Goal: Check status: Check status

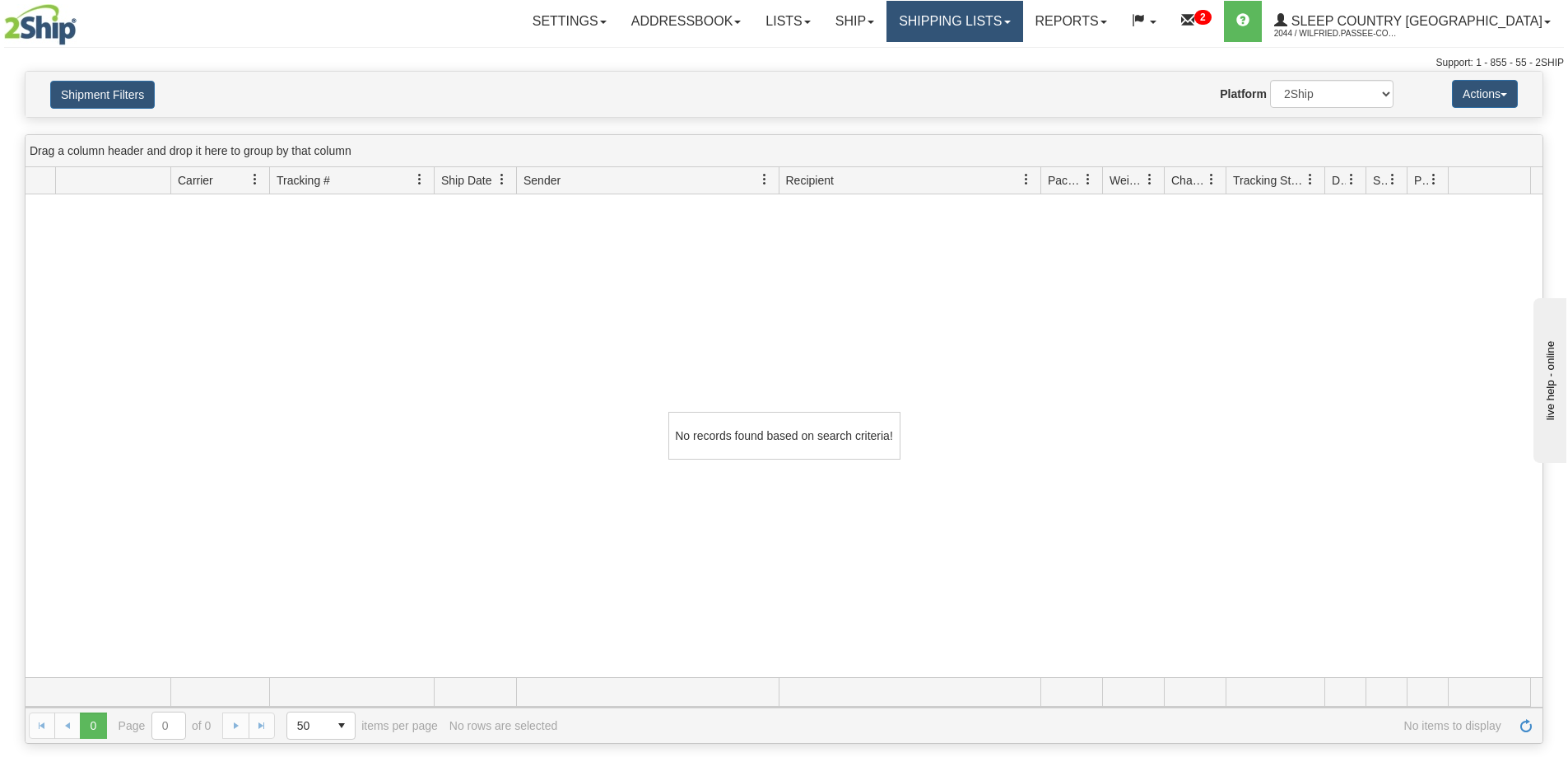
click at [1023, 18] on link "Shipping lists" at bounding box center [955, 21] width 136 height 41
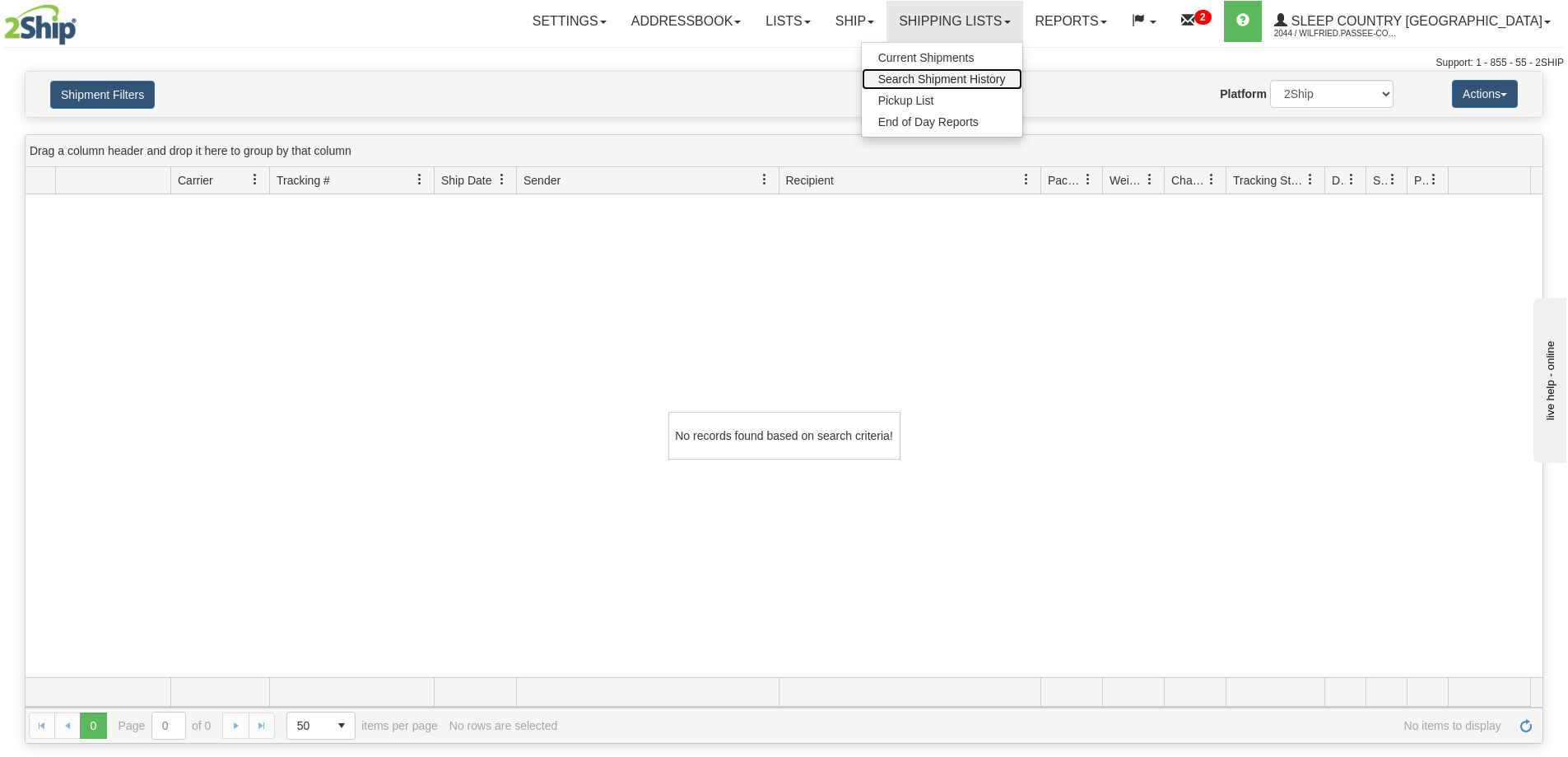
click at [1006, 76] on span "Search Shipment History" at bounding box center [942, 79] width 128 height 13
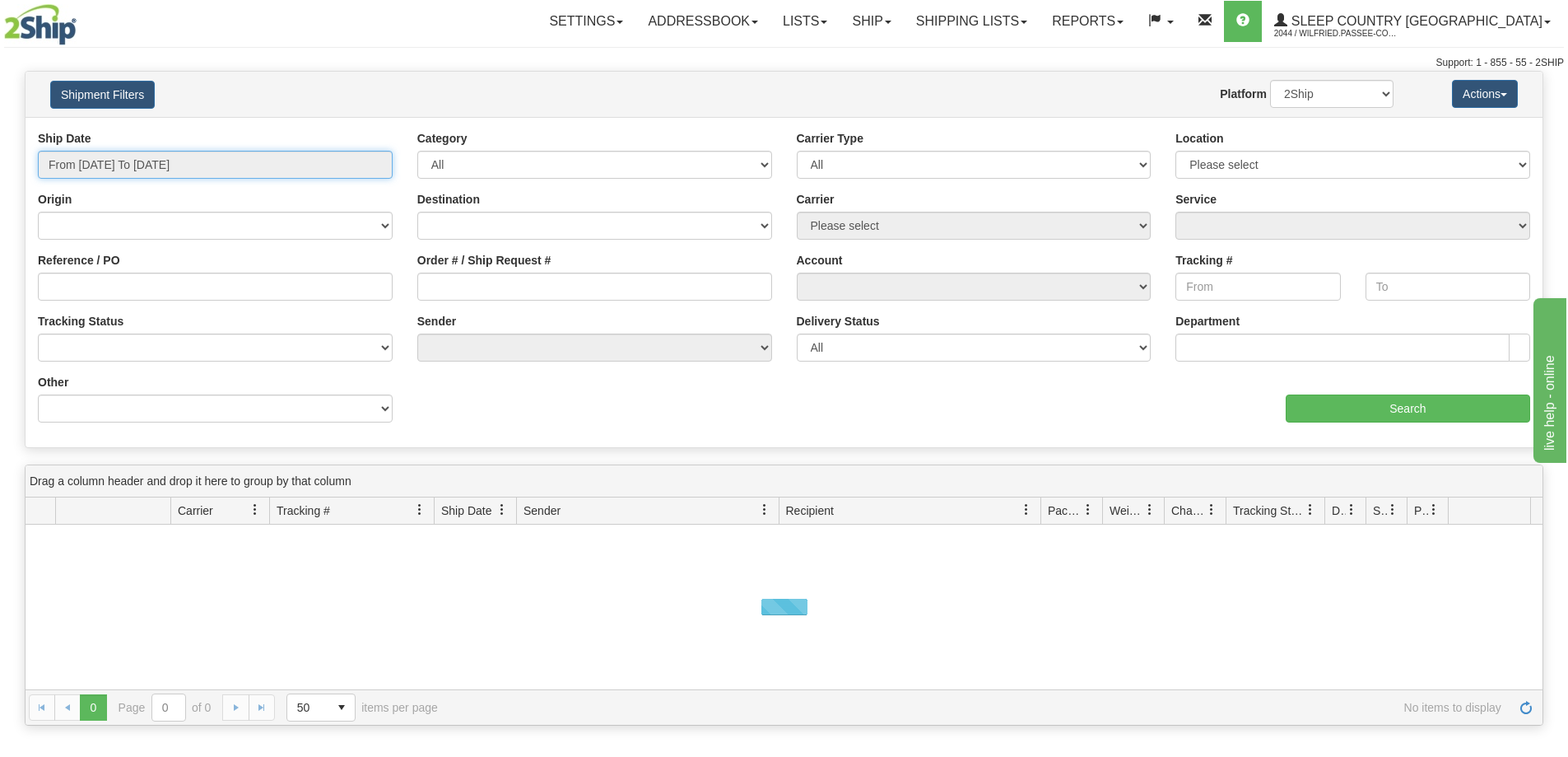
click at [151, 163] on input "From 09/29/2025 To 09/30/2025" at bounding box center [215, 164] width 355 height 28
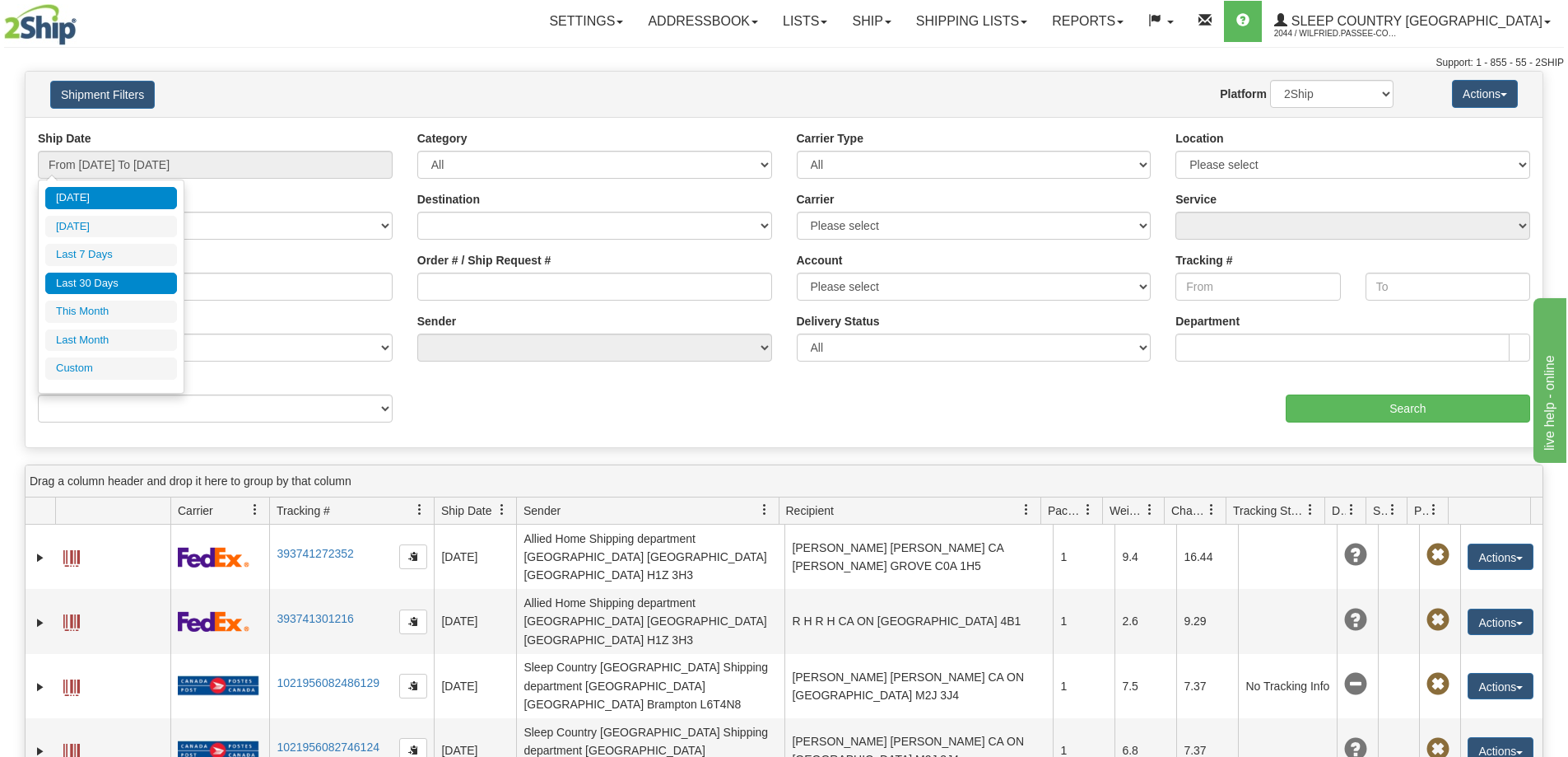
click at [138, 282] on li "Last 30 Days" at bounding box center [111, 284] width 132 height 22
type input "From 09/01/2025 To 09/30/2025"
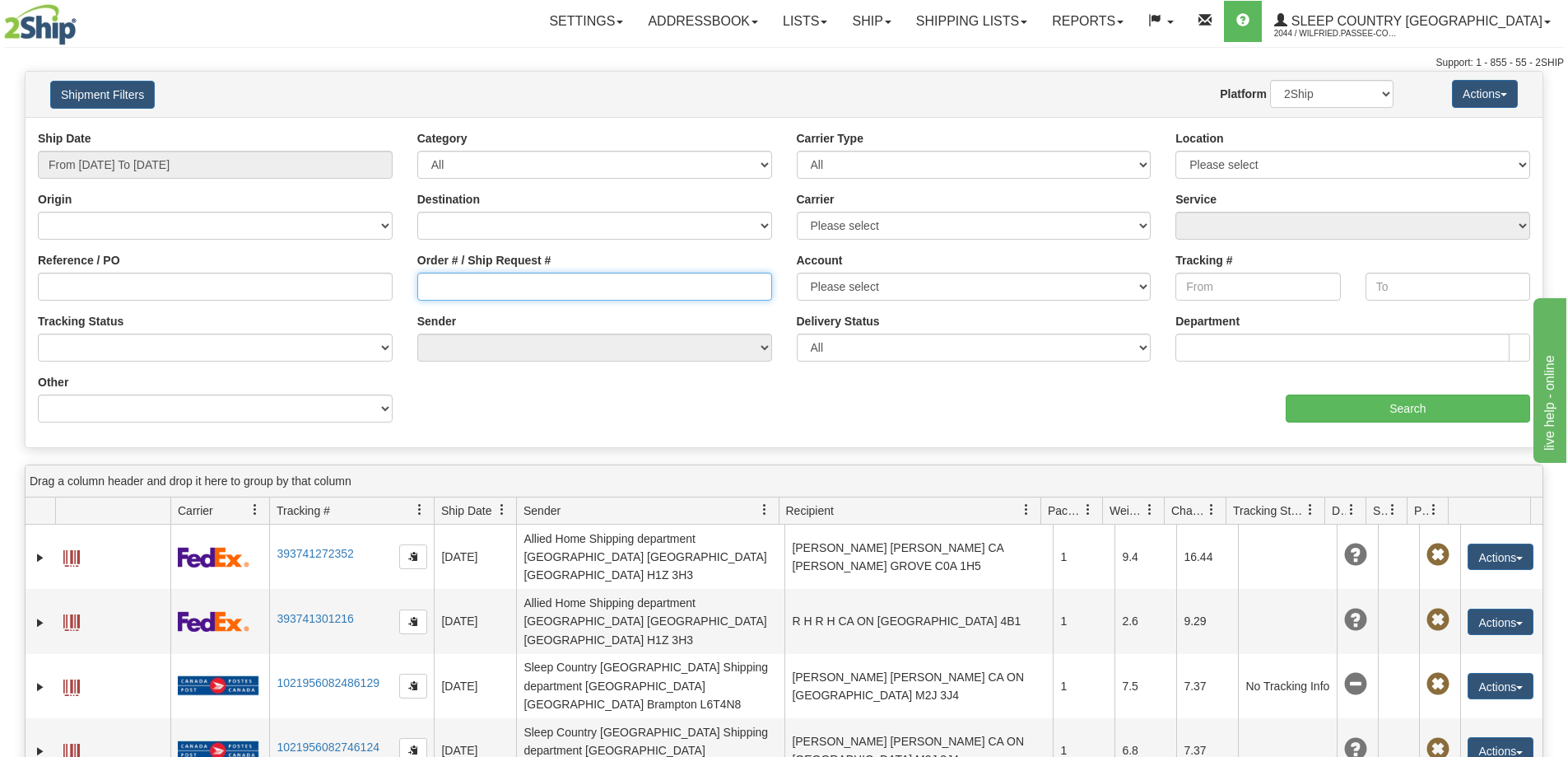
click at [474, 292] on input "Order # / Ship Request #" at bounding box center [594, 286] width 355 height 28
paste input "9000I122400"
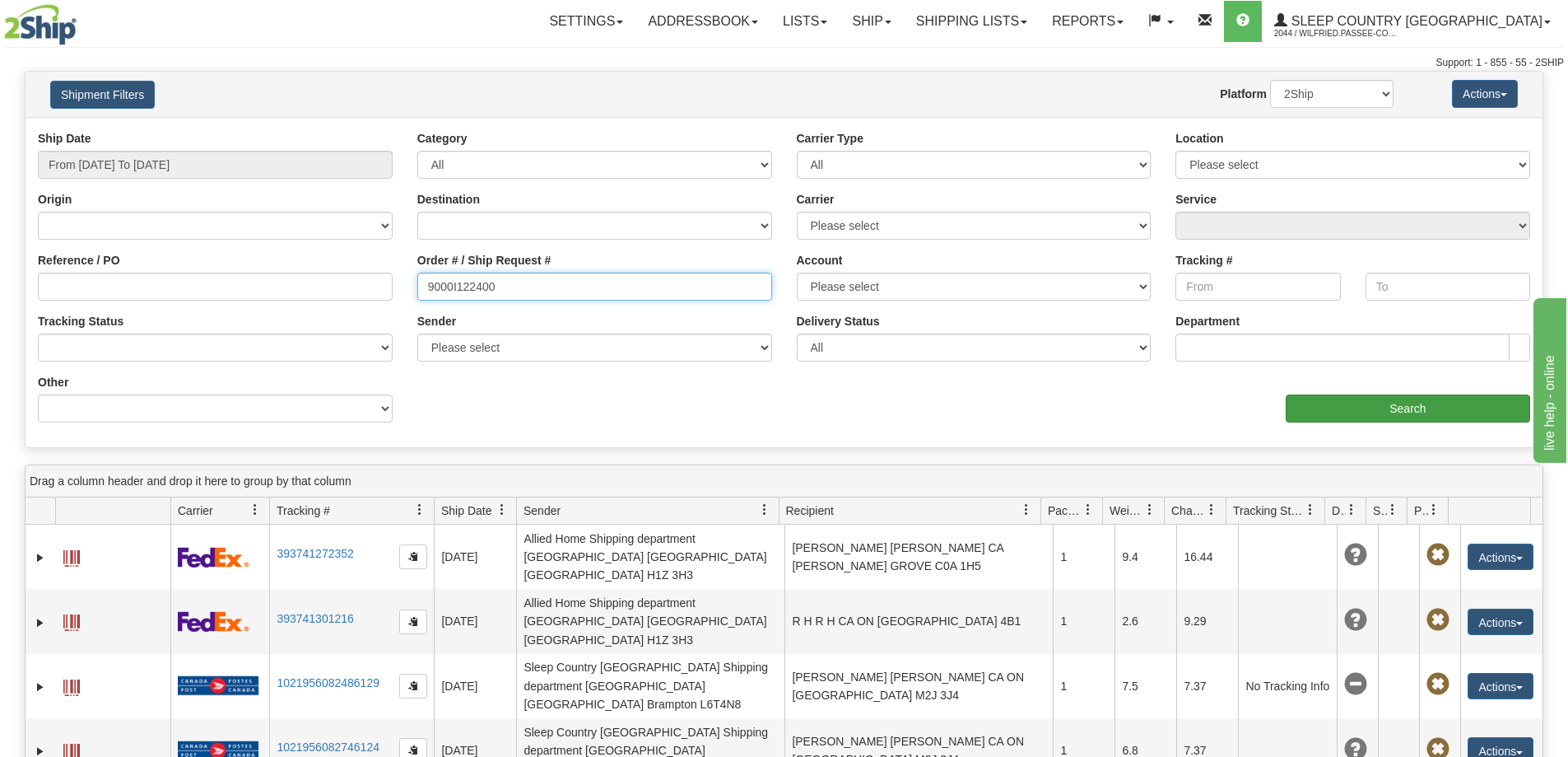
type input "9000I122400"
click at [1324, 413] on input "Search" at bounding box center [1408, 408] width 244 height 28
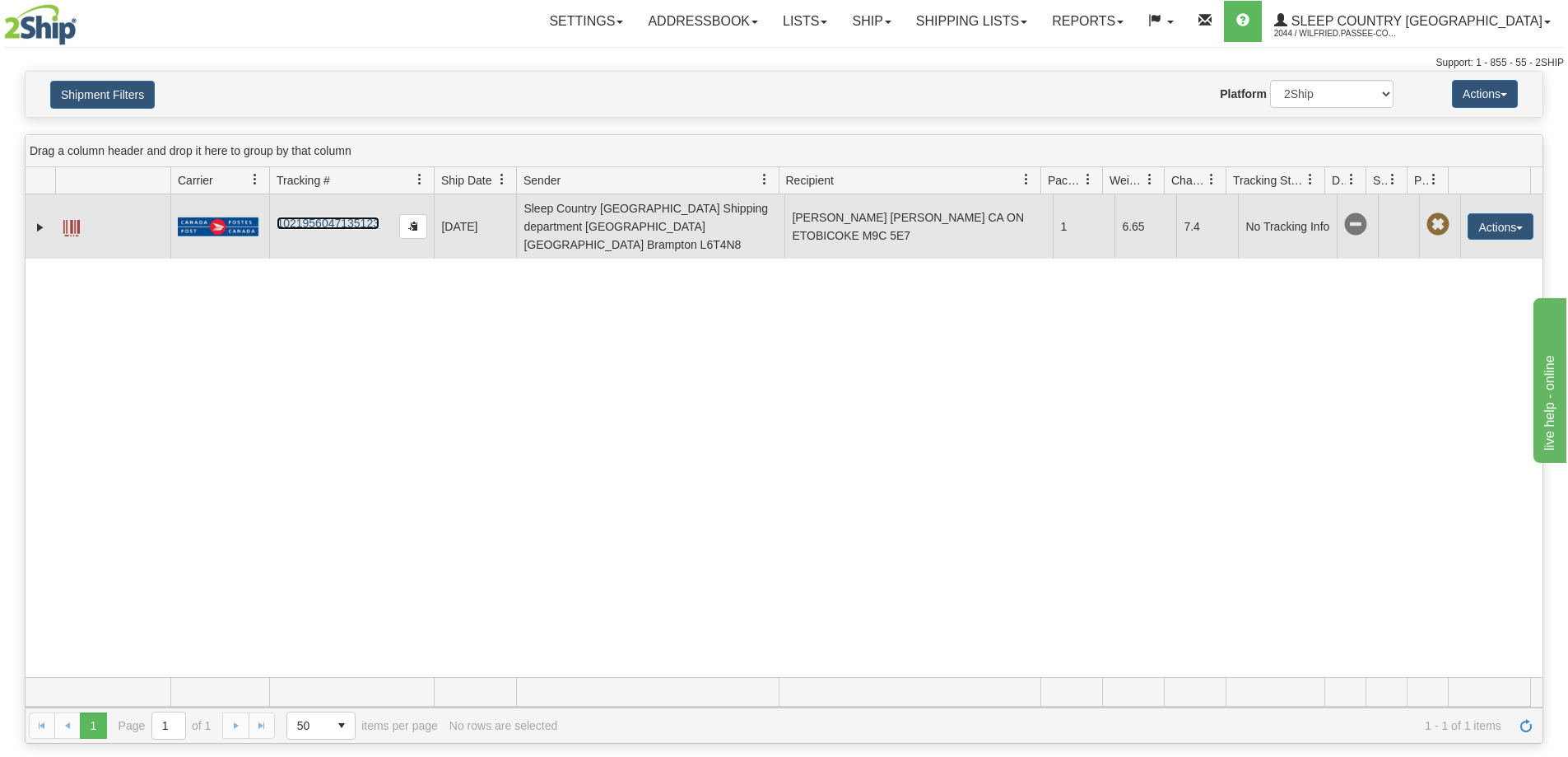
click at [339, 217] on link "1021956047135123" at bounding box center [328, 223] width 103 height 13
